Goal: Information Seeking & Learning: Find specific fact

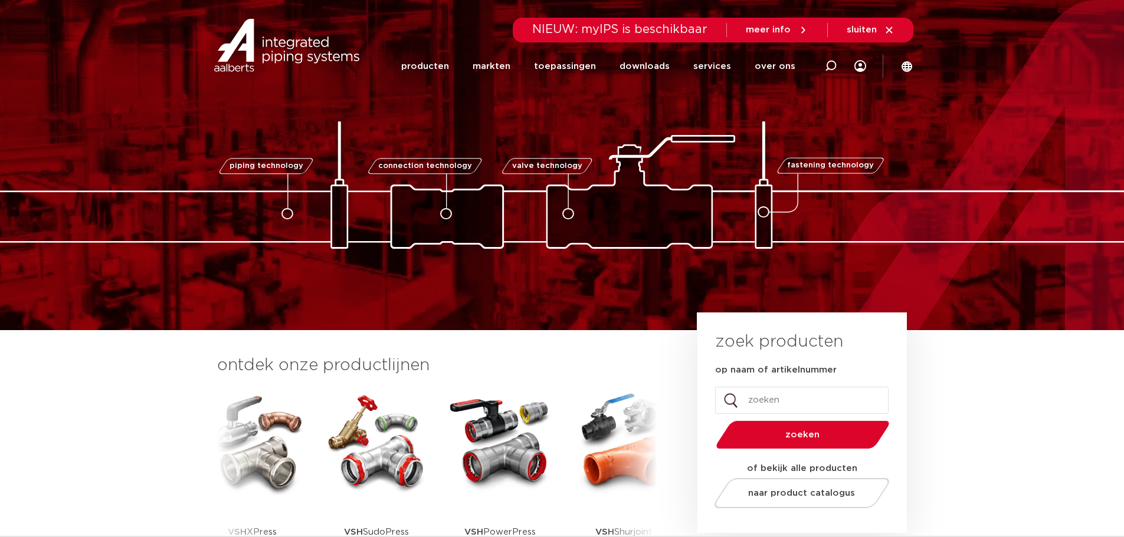
click at [773, 400] on input "op naam of artikelnummer" at bounding box center [801, 400] width 173 height 27
type input "6190206"
click at [711, 420] on button "zoeken" at bounding box center [802, 435] width 183 height 30
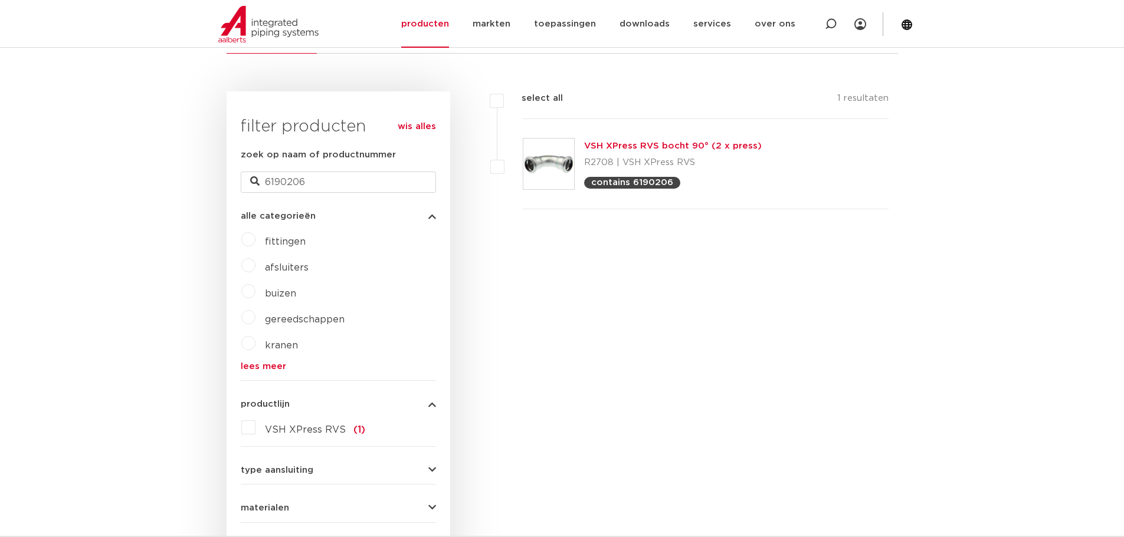
scroll to position [236, 0]
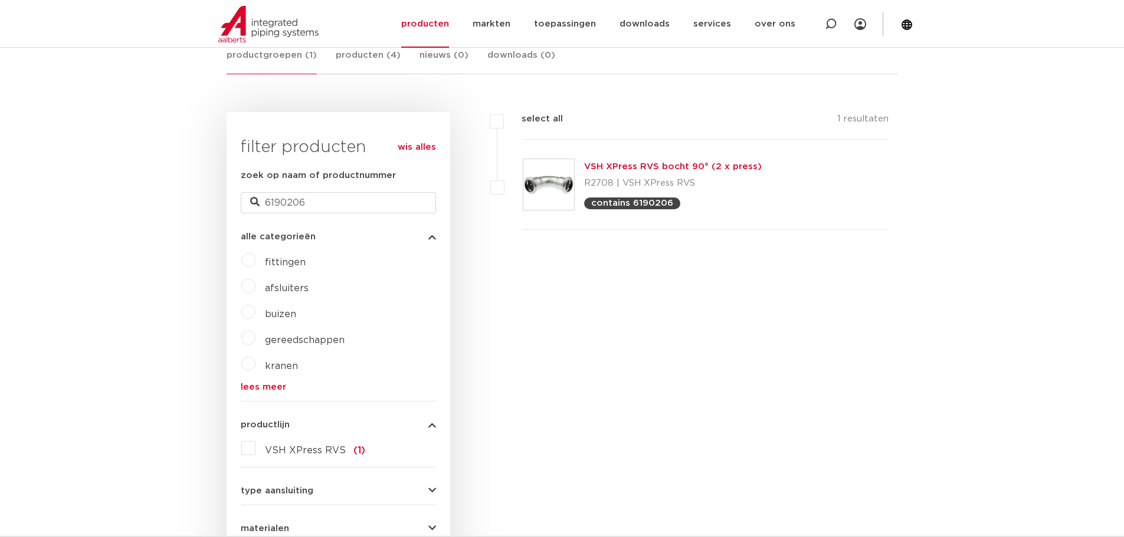
click at [625, 169] on link "VSH XPress RVS bocht 90° (2 x press)" at bounding box center [673, 166] width 178 height 9
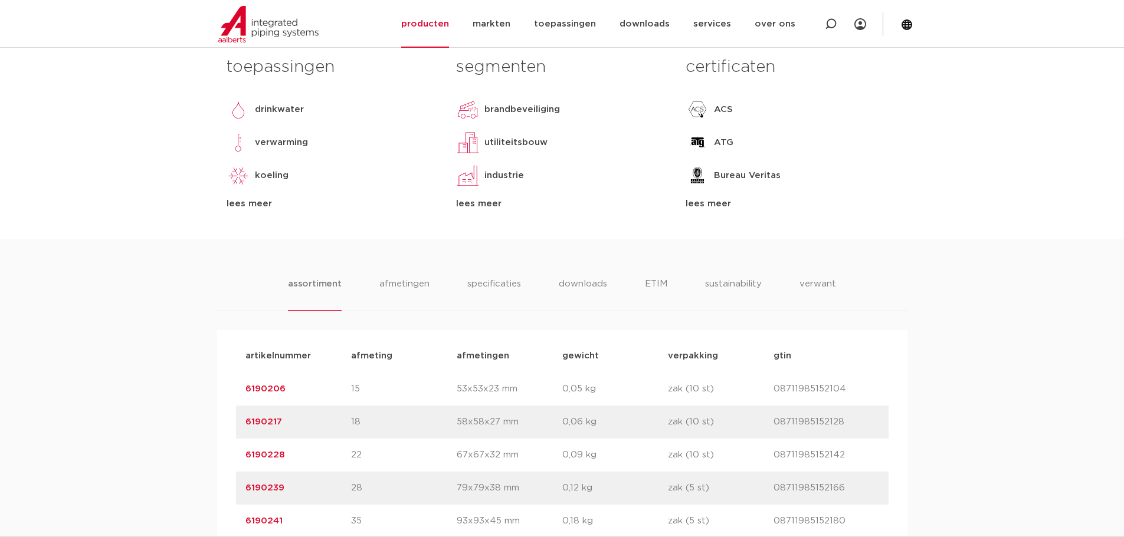
scroll to position [649, 0]
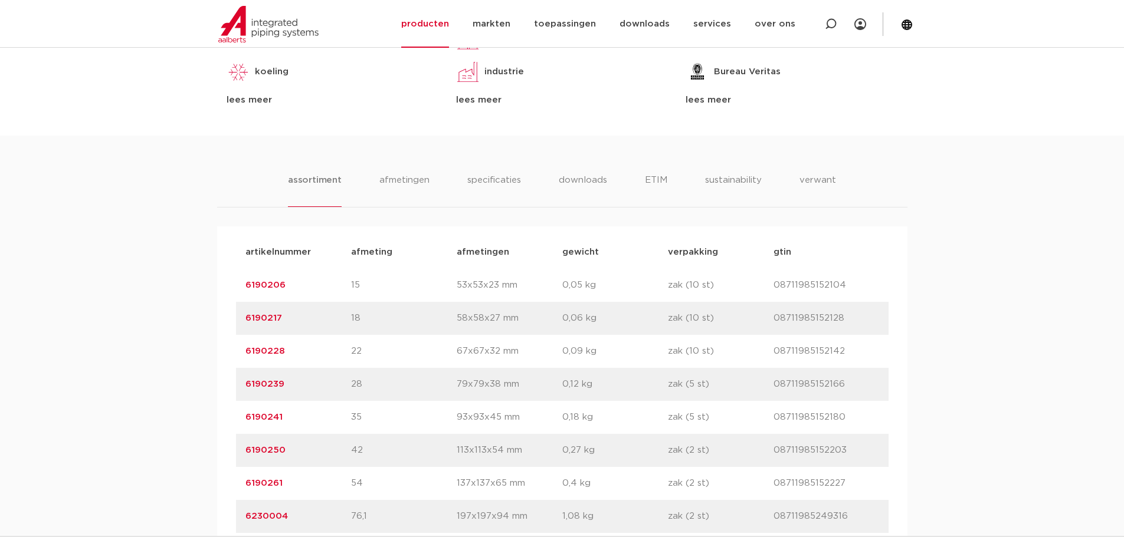
click at [267, 285] on link "6190206" at bounding box center [265, 285] width 40 height 9
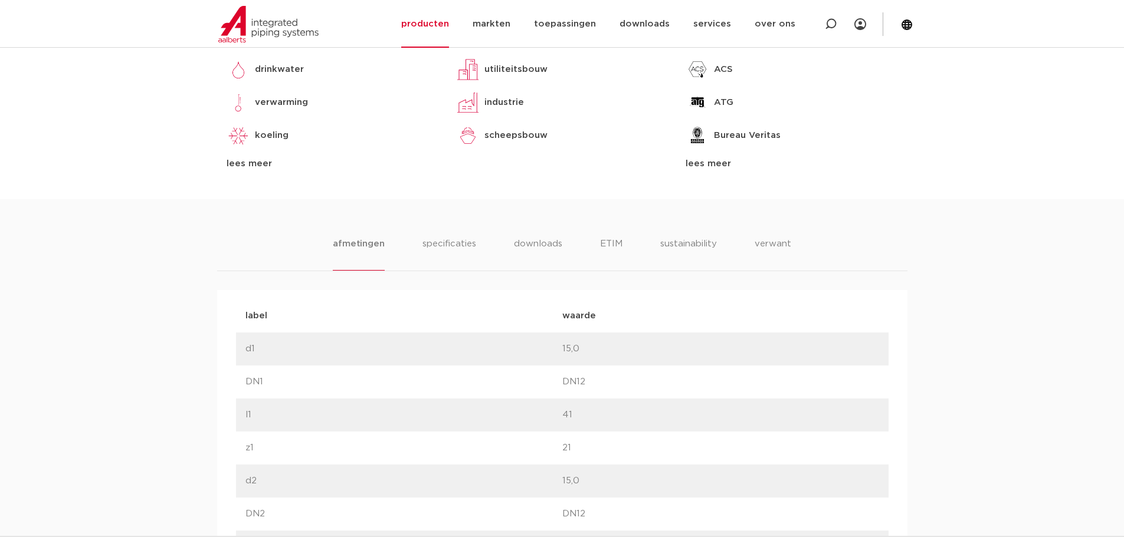
scroll to position [590, 0]
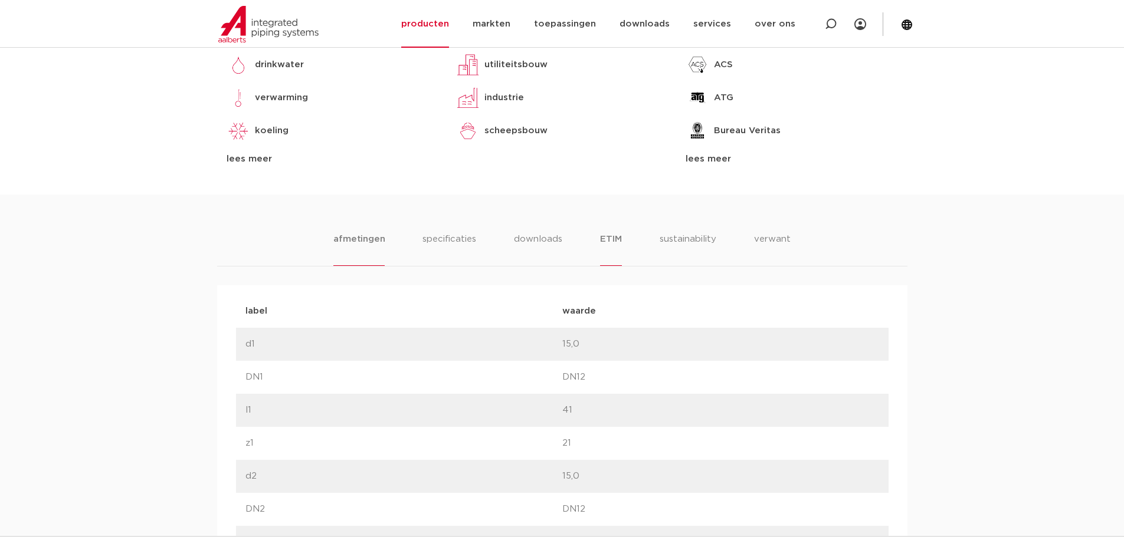
click at [605, 242] on li "ETIM" at bounding box center [610, 249] width 21 height 34
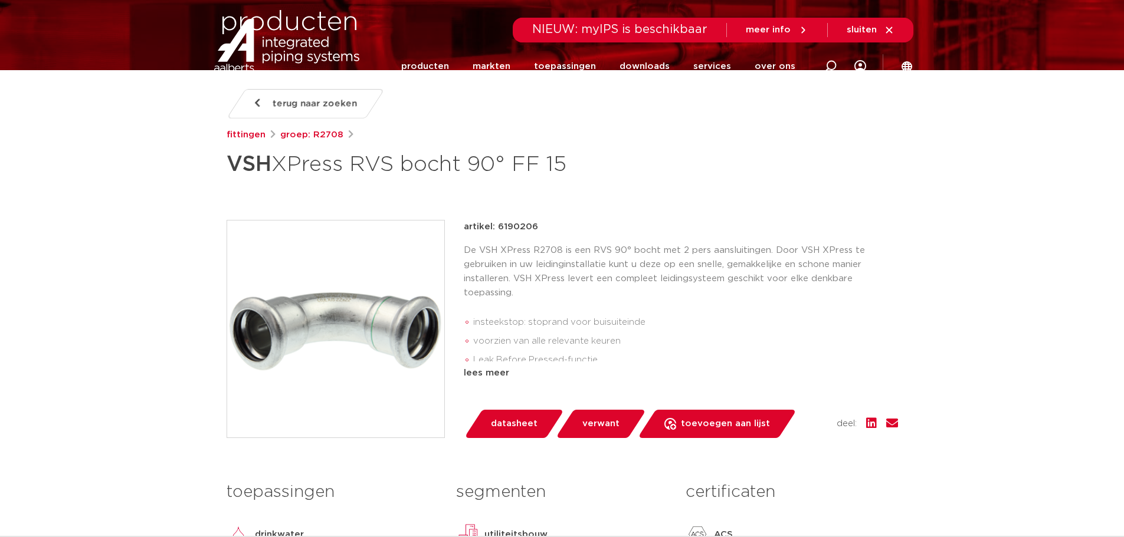
scroll to position [0, 0]
